Goal: Task Accomplishment & Management: Complete application form

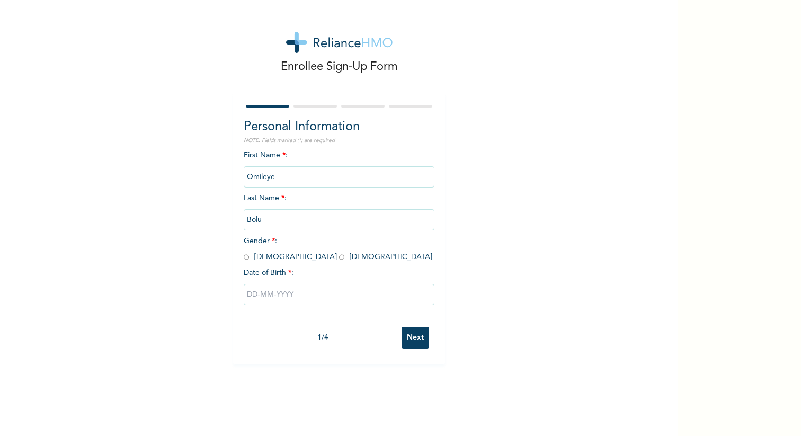
click at [244, 256] on input "radio" at bounding box center [246, 257] width 5 height 10
radio input "true"
click at [291, 298] on input "text" at bounding box center [339, 294] width 191 height 21
select select "8"
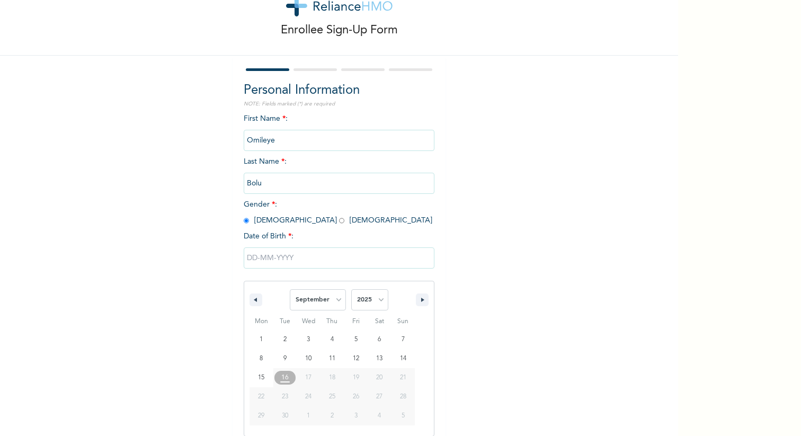
scroll to position [37, 0]
click at [335, 306] on select "January February March April May June July August September October November De…" at bounding box center [318, 299] width 56 height 21
click at [366, 300] on select "2025 2024 2023 2022 2021 2020 2019 2018 2017 2016 2015 2014 2013 2012 2011 2010…" at bounding box center [369, 299] width 37 height 21
select select "1996"
click at [351, 289] on select "2025 2024 2023 2022 2021 2020 2019 2018 2017 2016 2015 2014 2013 2012 2011 2010…" at bounding box center [369, 299] width 37 height 21
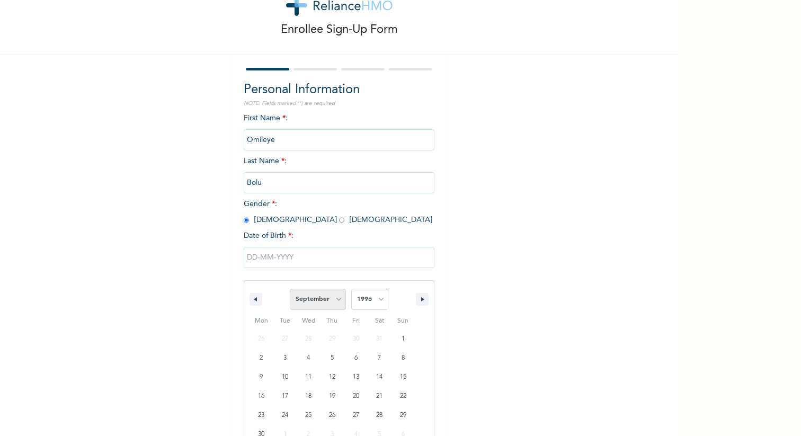
click at [332, 306] on select "January February March April May June July August September October November De…" at bounding box center [318, 299] width 56 height 21
select select "10"
click at [290, 289] on select "January February March April May June July August September October November De…" at bounding box center [318, 299] width 56 height 21
type input "[DATE]"
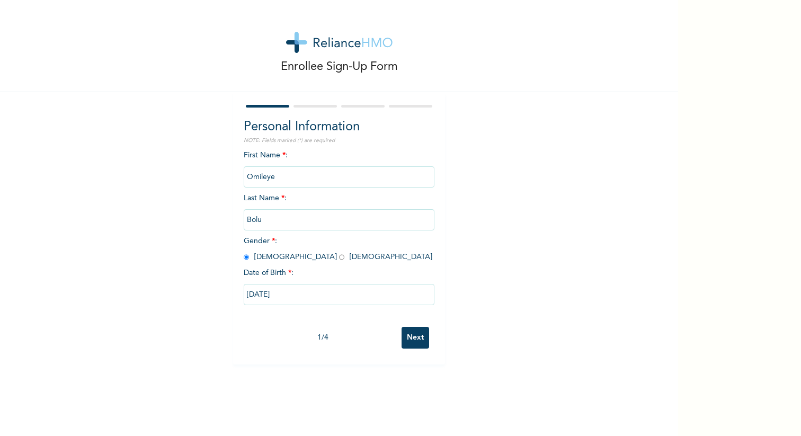
scroll to position [0, 0]
click at [403, 338] on input "Next" at bounding box center [416, 338] width 28 height 22
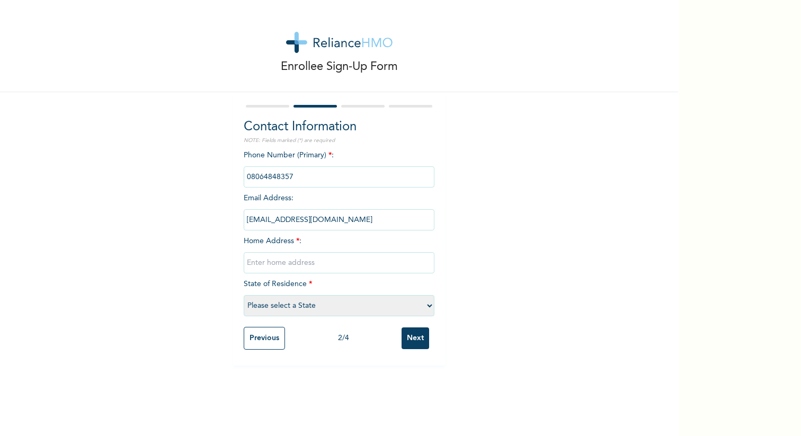
click at [288, 263] on input "text" at bounding box center [339, 262] width 191 height 21
type input "Abayomi Street, Denro"
select select "28"
click at [410, 341] on input "Next" at bounding box center [416, 338] width 28 height 22
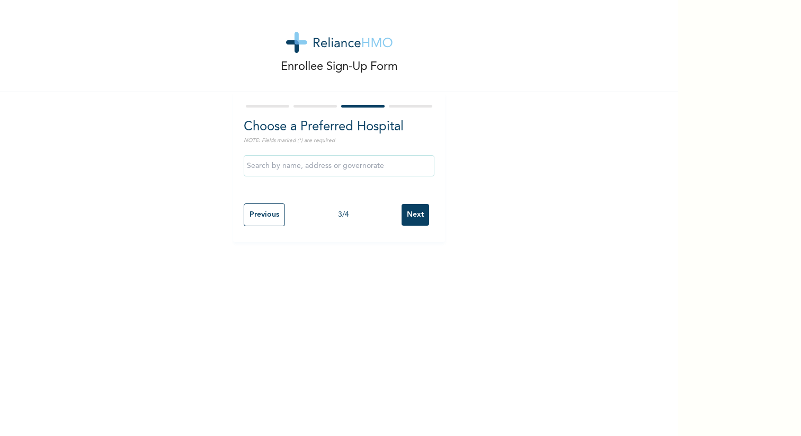
click at [411, 220] on input "Next" at bounding box center [416, 215] width 28 height 22
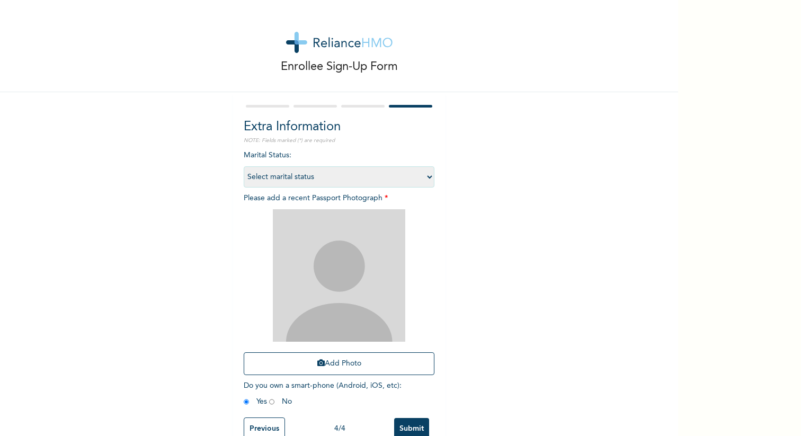
click at [307, 180] on select "Select marital status [DEMOGRAPHIC_DATA] Married [DEMOGRAPHIC_DATA] Widow/[DEMO…" at bounding box center [339, 176] width 191 height 21
select select "1"
click at [244, 166] on select "Select marital status [DEMOGRAPHIC_DATA] Married [DEMOGRAPHIC_DATA] Widow/[DEMO…" at bounding box center [339, 176] width 191 height 21
click at [333, 361] on button "Add Photo" at bounding box center [339, 363] width 191 height 23
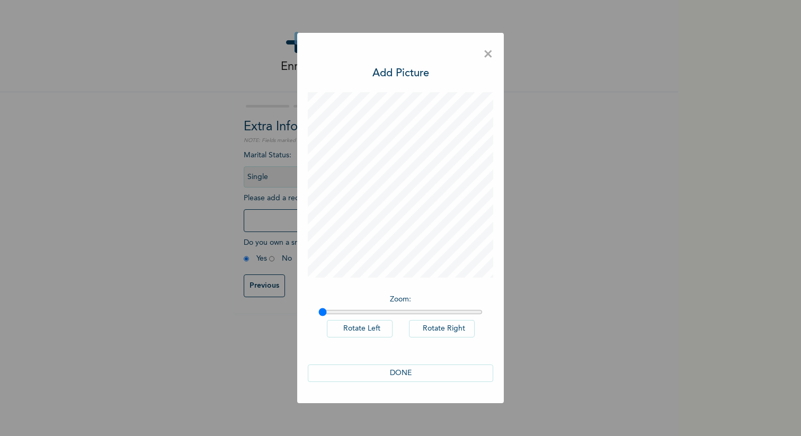
click at [427, 372] on button "DONE" at bounding box center [400, 373] width 185 height 17
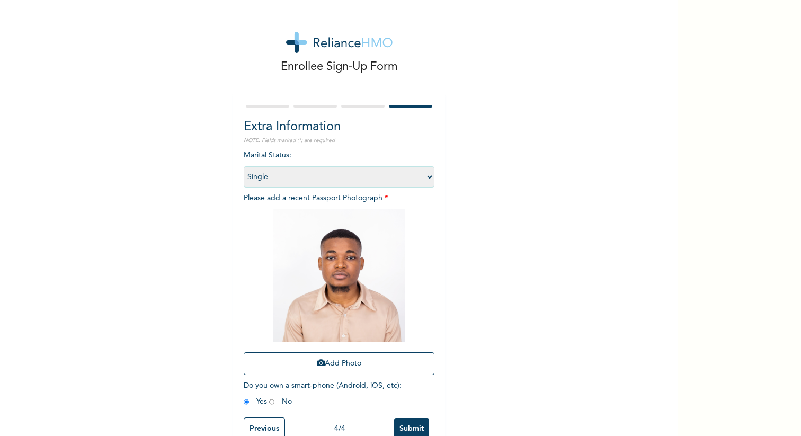
scroll to position [21, 0]
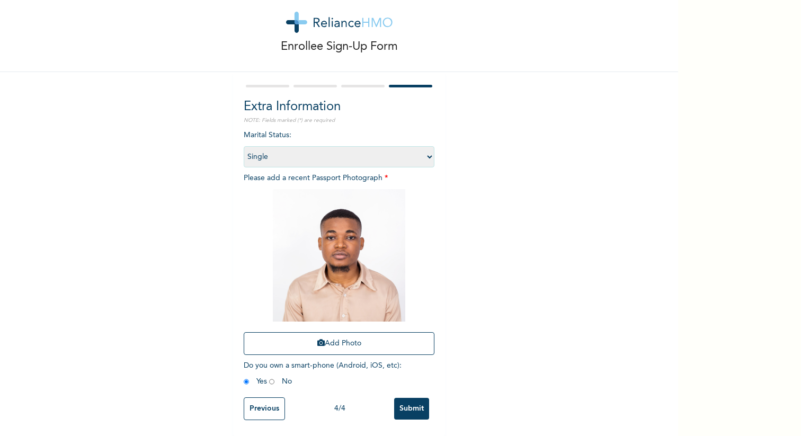
click at [418, 406] on input "Submit" at bounding box center [411, 409] width 35 height 22
